Goal: Information Seeking & Learning: Learn about a topic

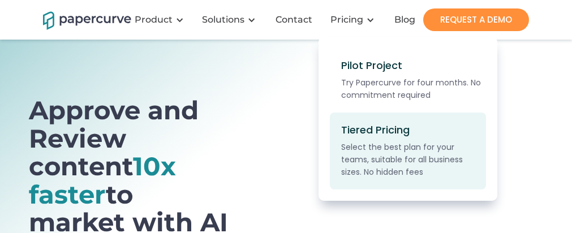
click at [362, 127] on div "Tiered Pricing" at bounding box center [375, 130] width 69 height 12
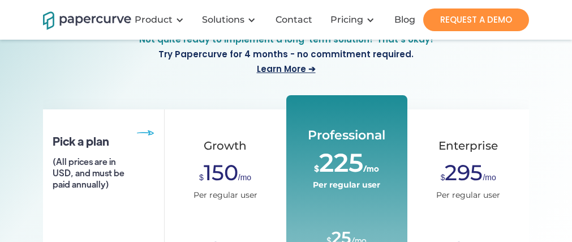
scroll to position [156, 0]
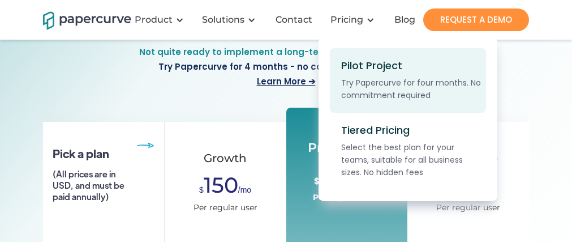
click at [360, 64] on div "Pilot Project" at bounding box center [371, 65] width 61 height 12
